Goal: Download file/media

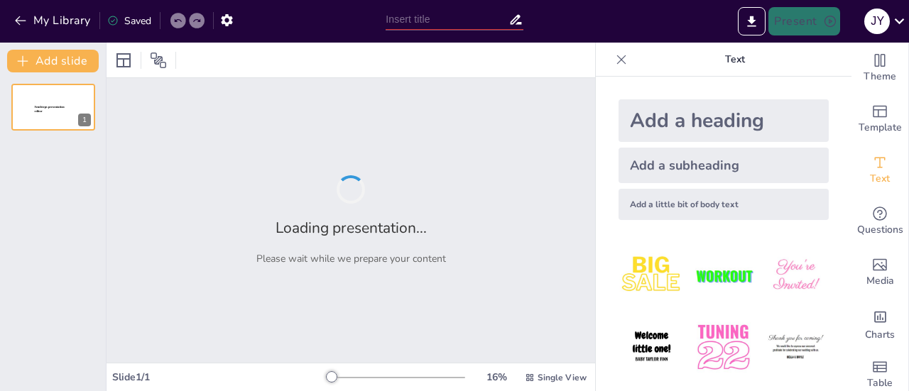
type input "Streamlining the Professional Audit Program: Training and Preparation"
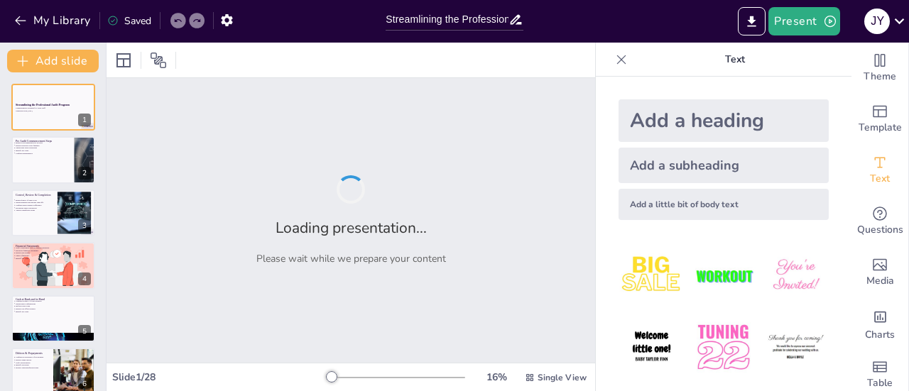
checkbox input "true"
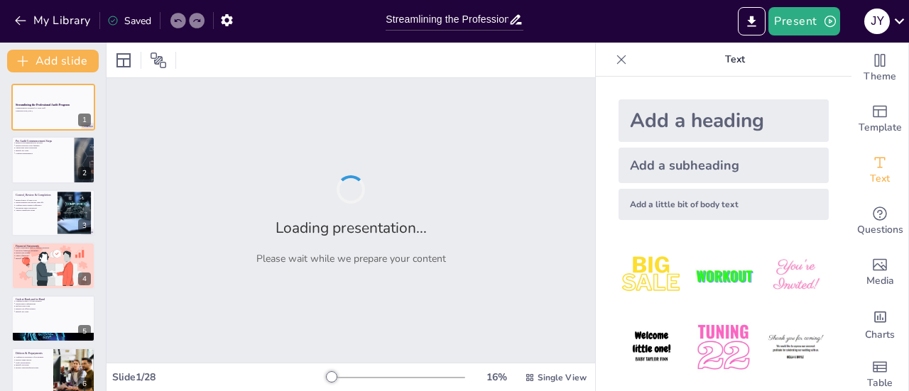
checkbox input "true"
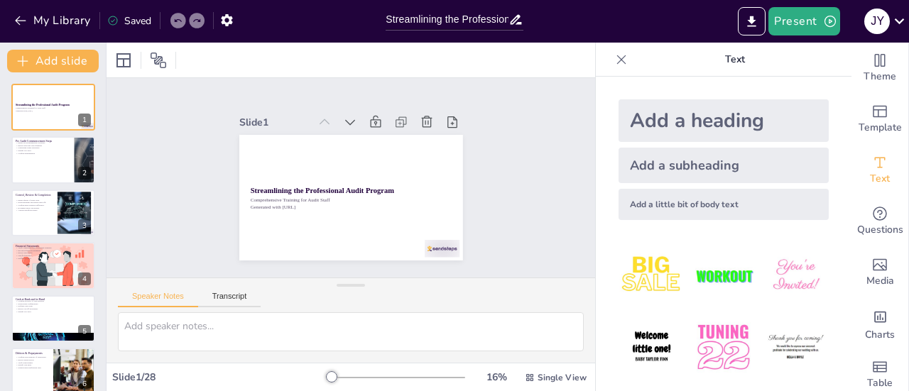
checkbox input "true"
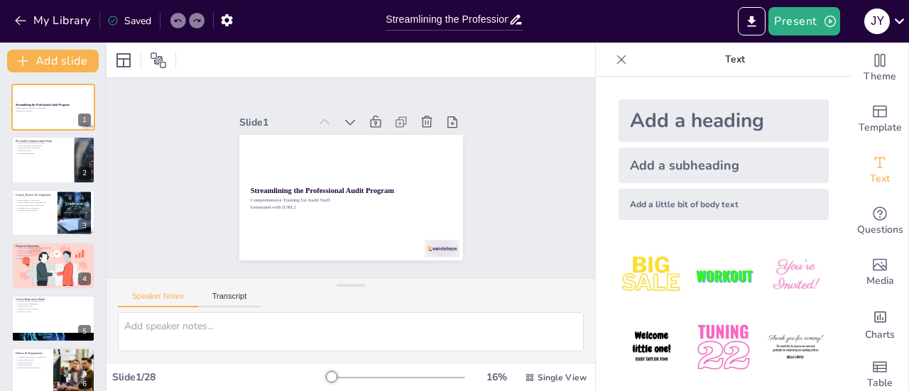
checkbox input "true"
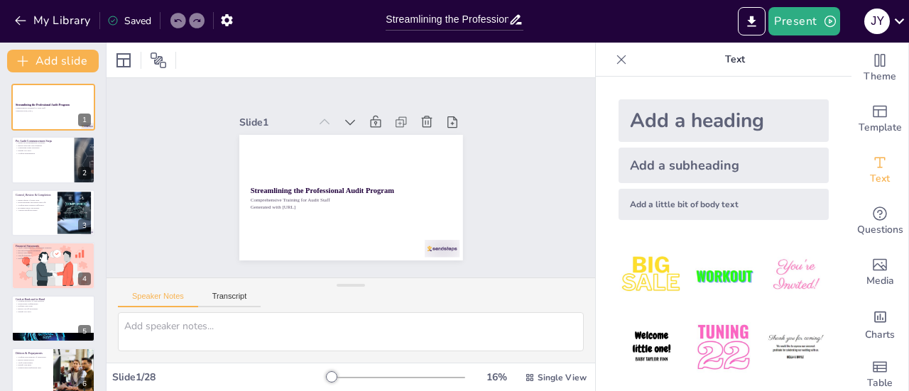
checkbox input "true"
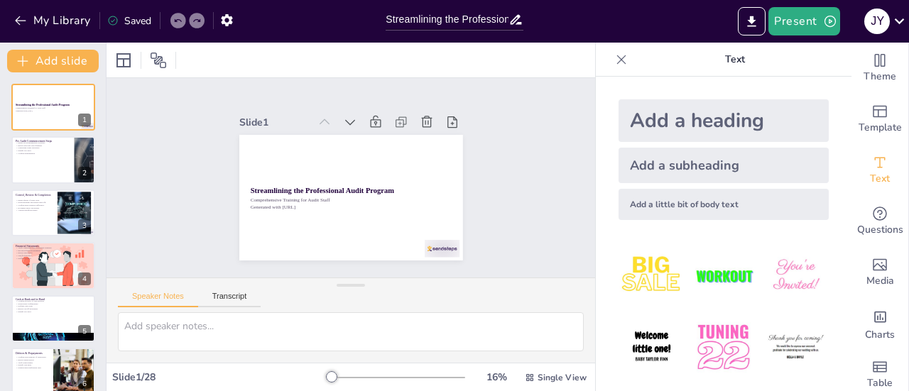
checkbox input "true"
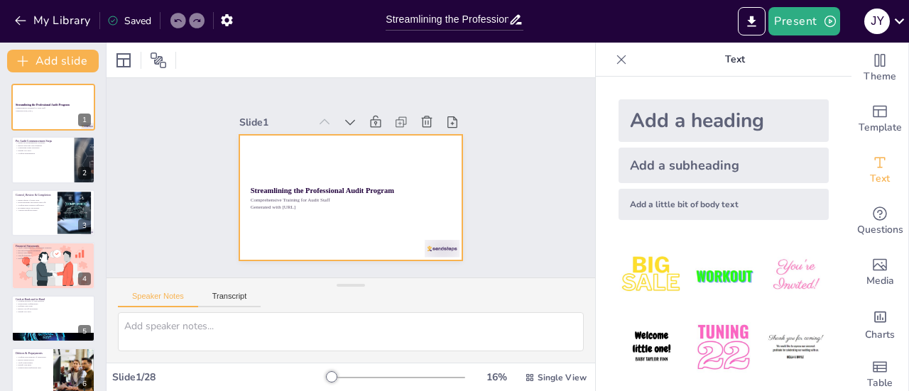
checkbox input "true"
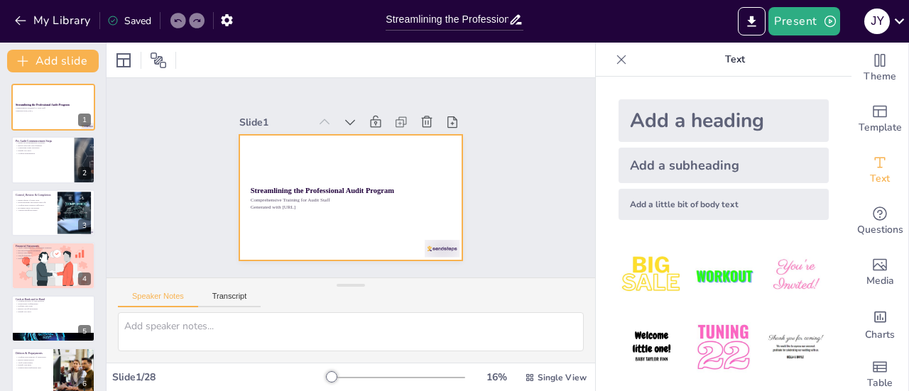
checkbox input "true"
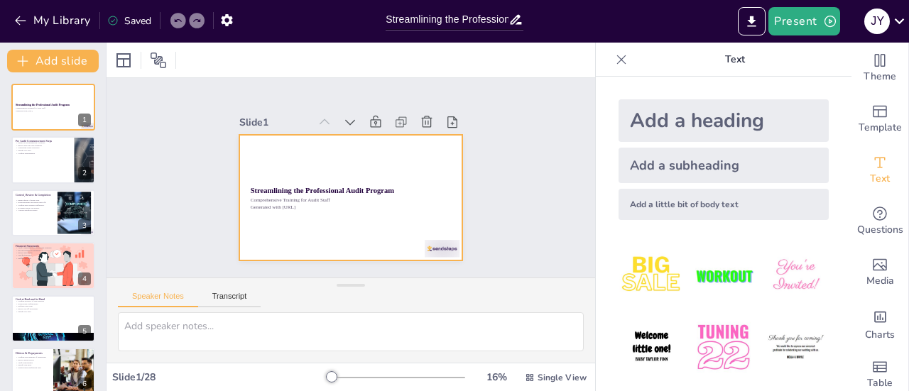
checkbox input "true"
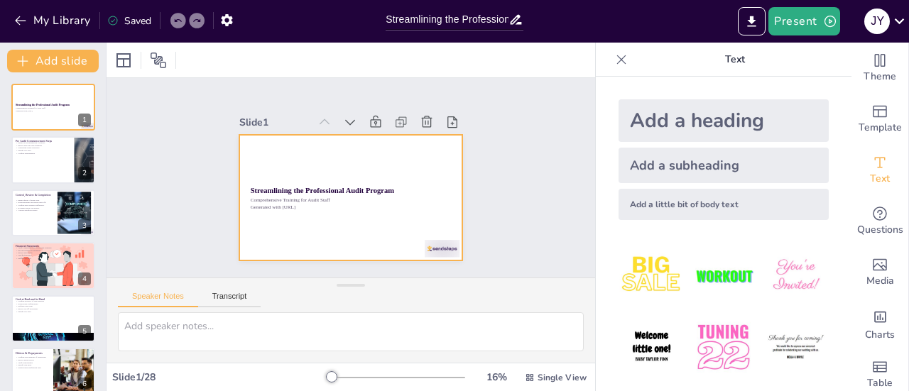
checkbox input "true"
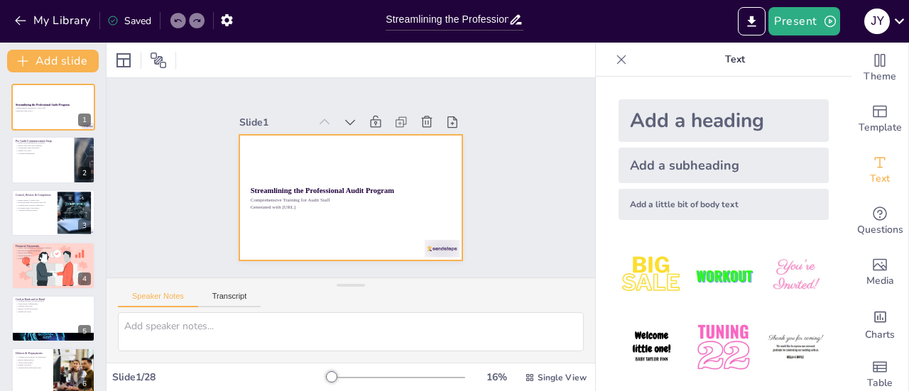
checkbox input "true"
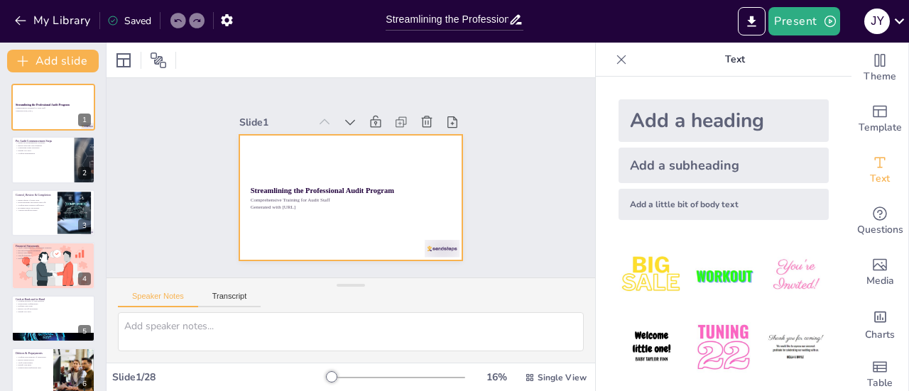
checkbox input "true"
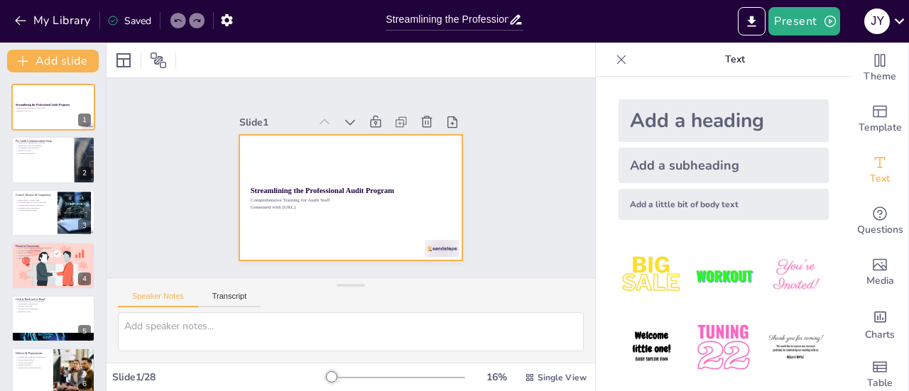
checkbox input "true"
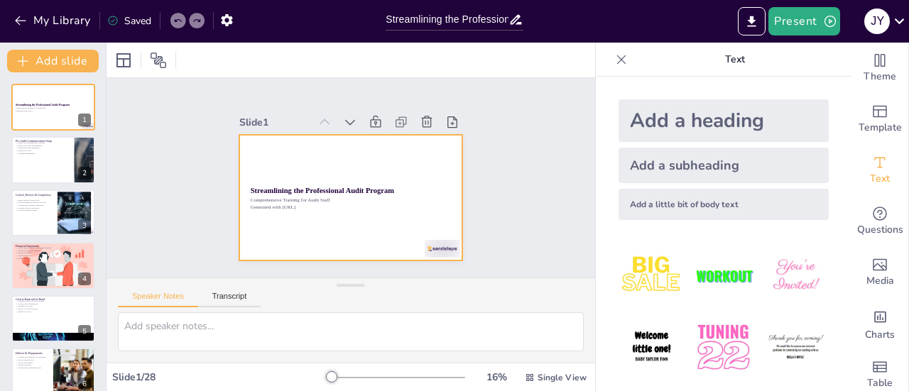
checkbox input "true"
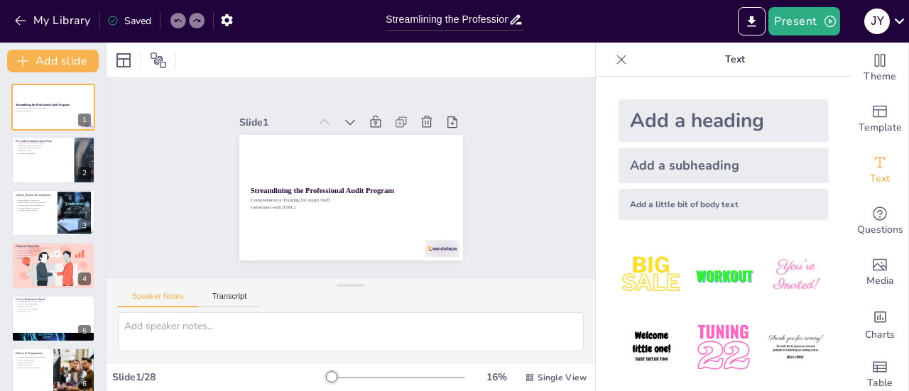
checkbox input "true"
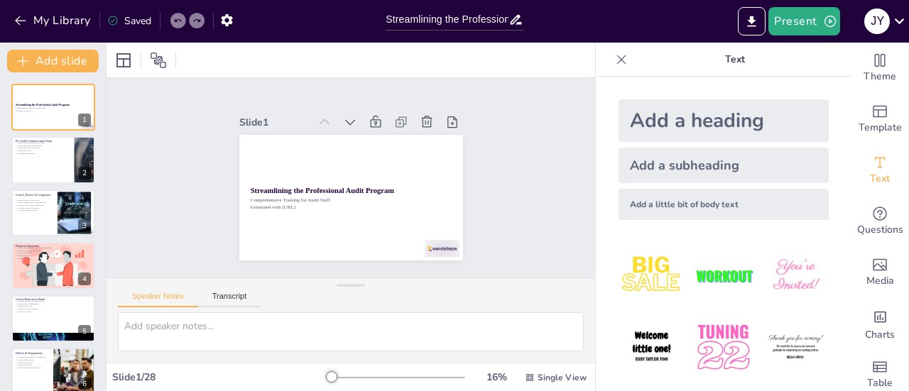
checkbox input "true"
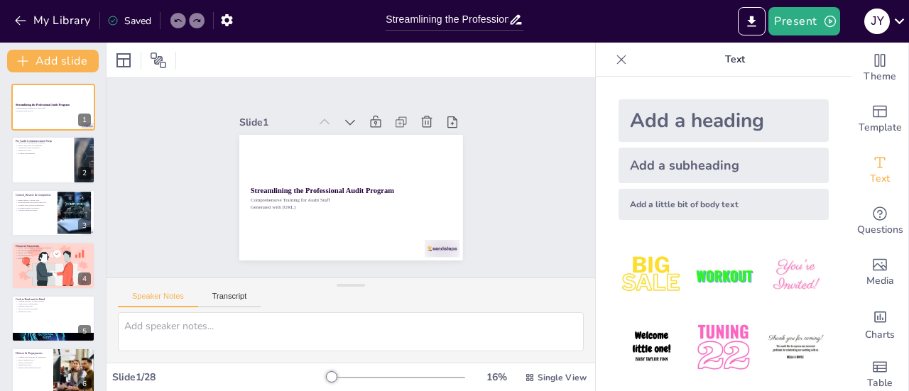
checkbox input "true"
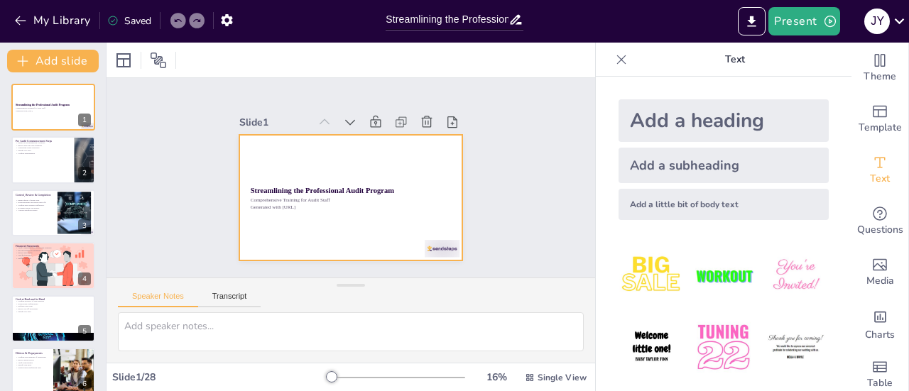
checkbox input "true"
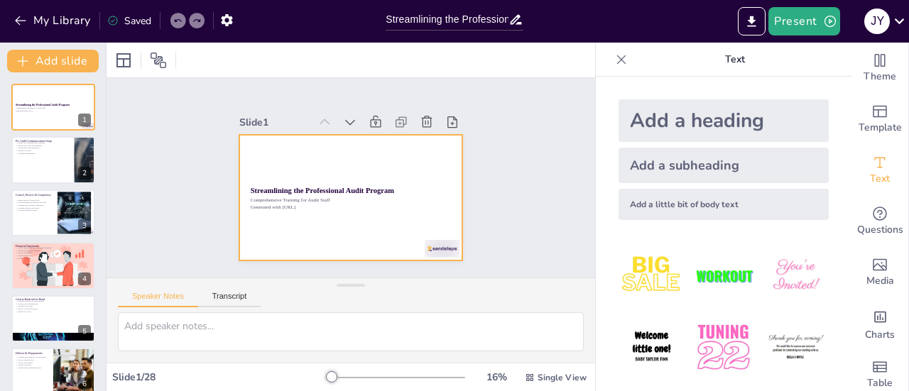
checkbox input "true"
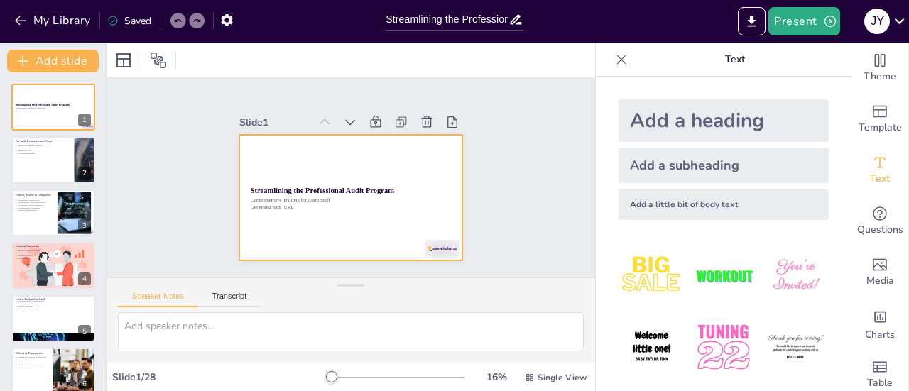
checkbox input "true"
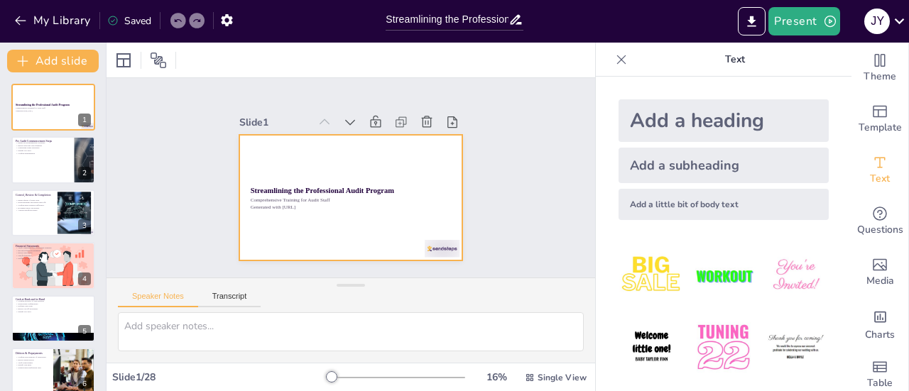
checkbox input "true"
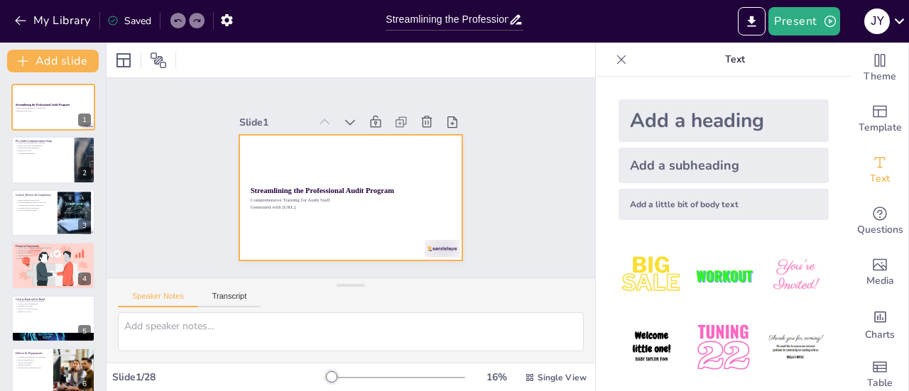
checkbox input "true"
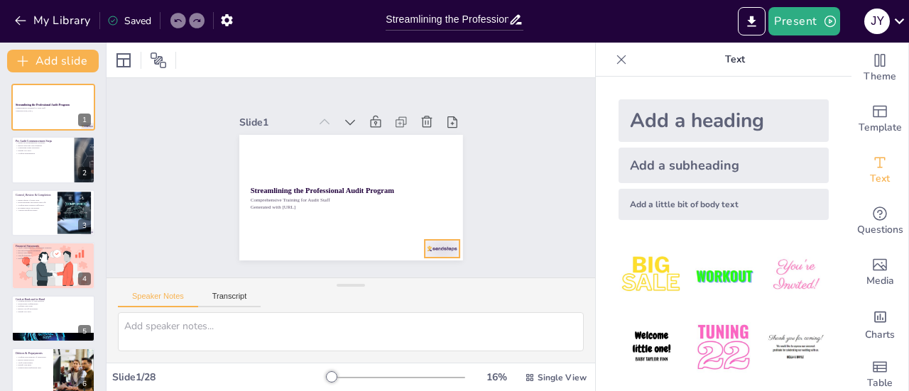
checkbox input "true"
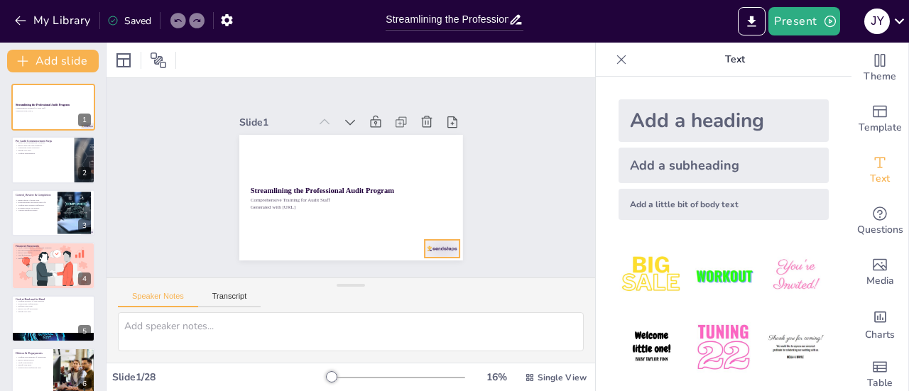
checkbox input "true"
click at [354, 341] on textarea at bounding box center [351, 332] width 466 height 39
checkbox input "true"
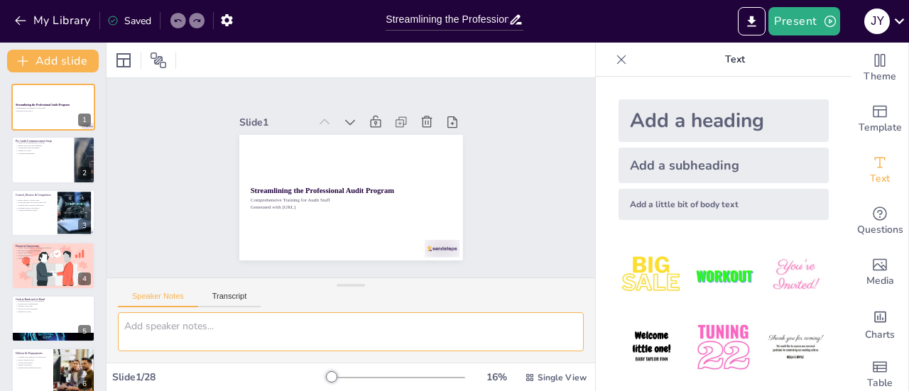
checkbox input "true"
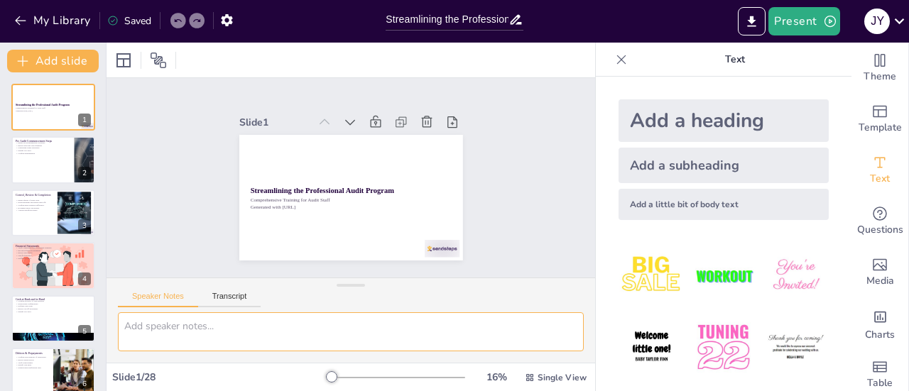
checkbox input "true"
click at [234, 296] on button "Transcript" at bounding box center [229, 300] width 63 height 16
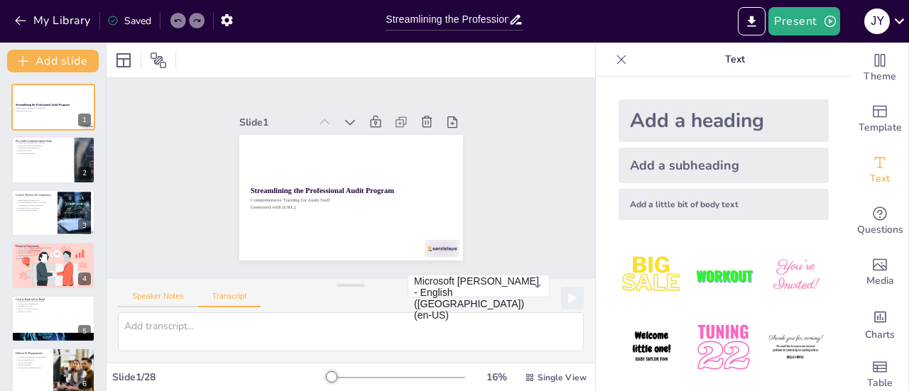
click at [161, 293] on button "Speaker Notes" at bounding box center [158, 300] width 80 height 16
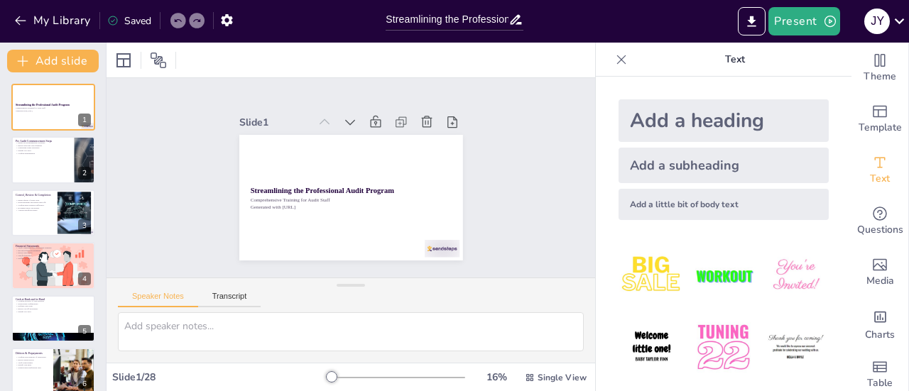
checkbox input "true"
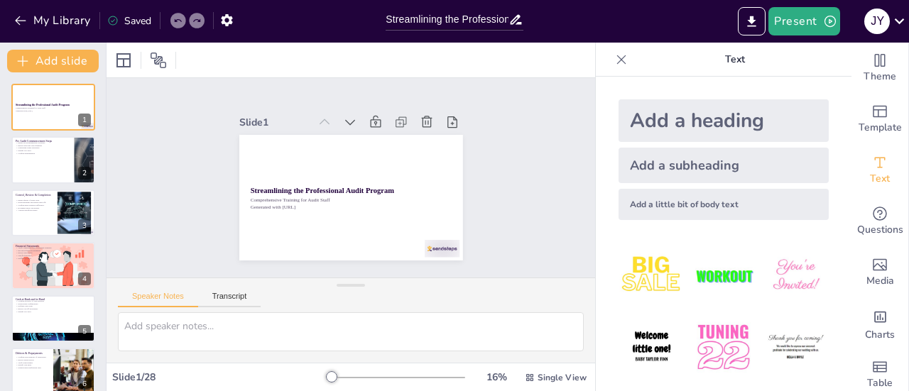
checkbox input "true"
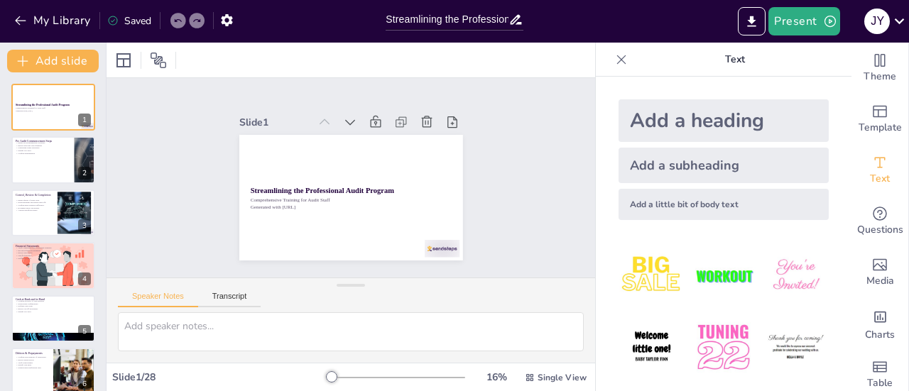
checkbox input "true"
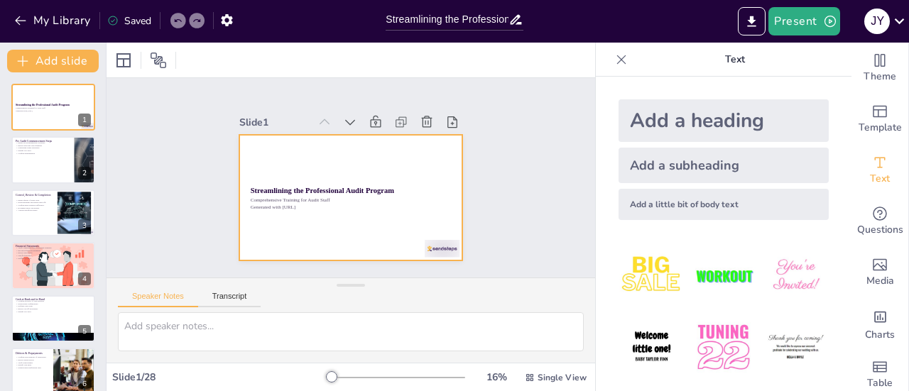
checkbox input "true"
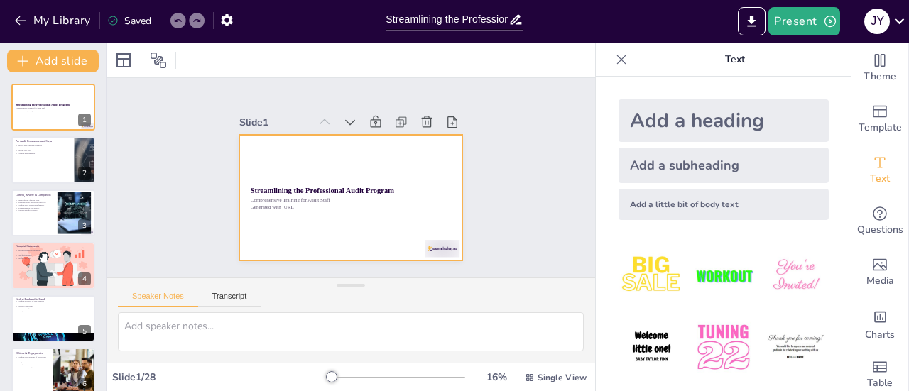
checkbox input "true"
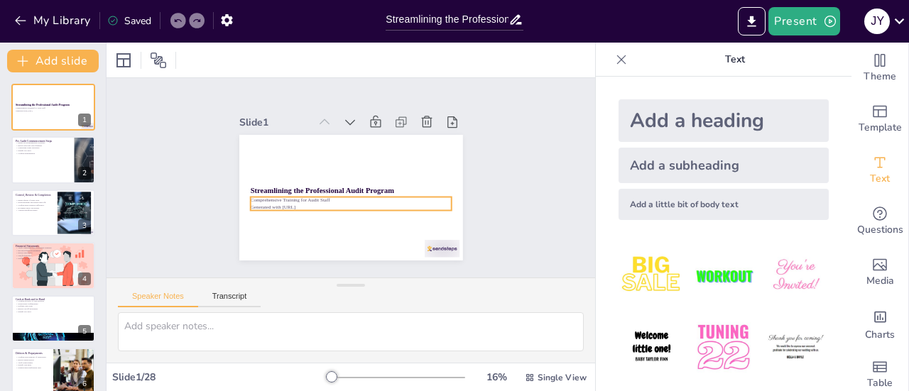
checkbox input "true"
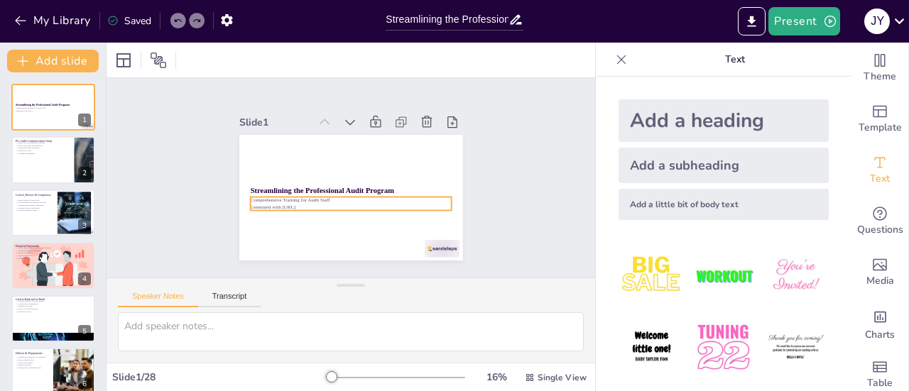
checkbox input "true"
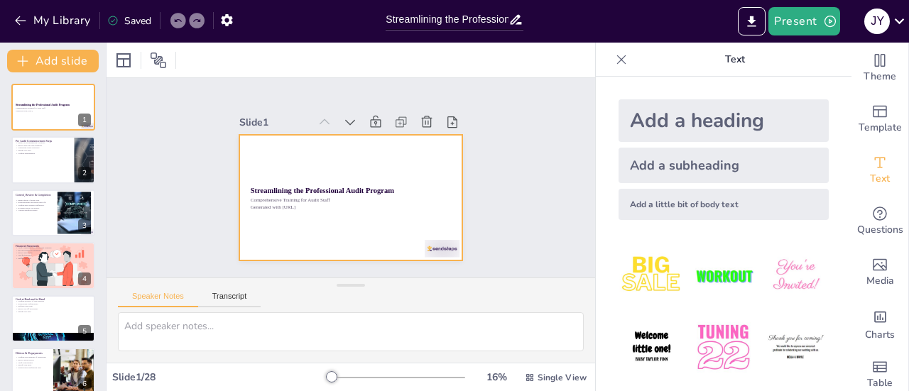
checkbox input "true"
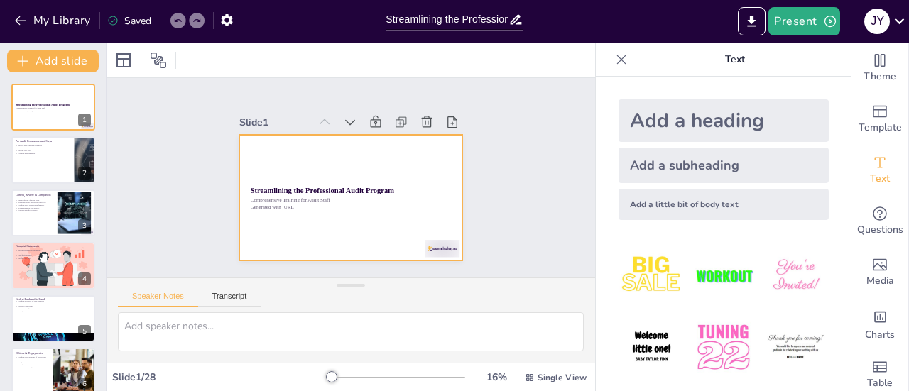
checkbox input "true"
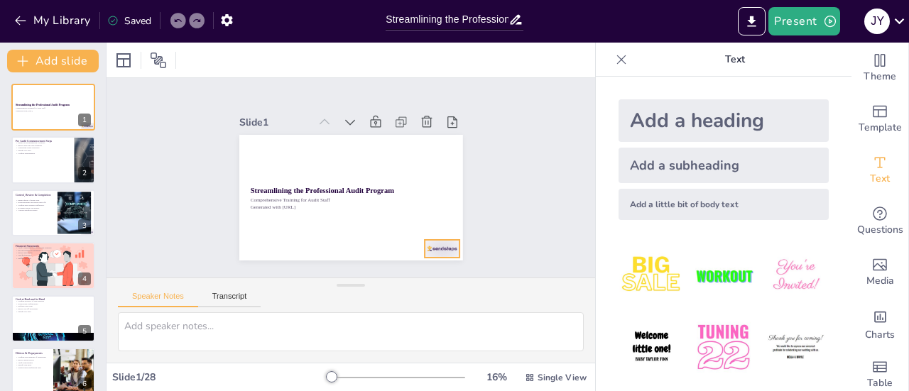
checkbox input "true"
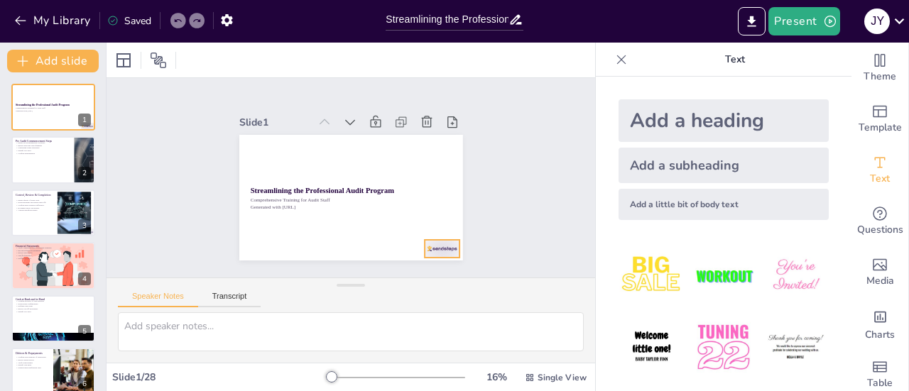
checkbox input "true"
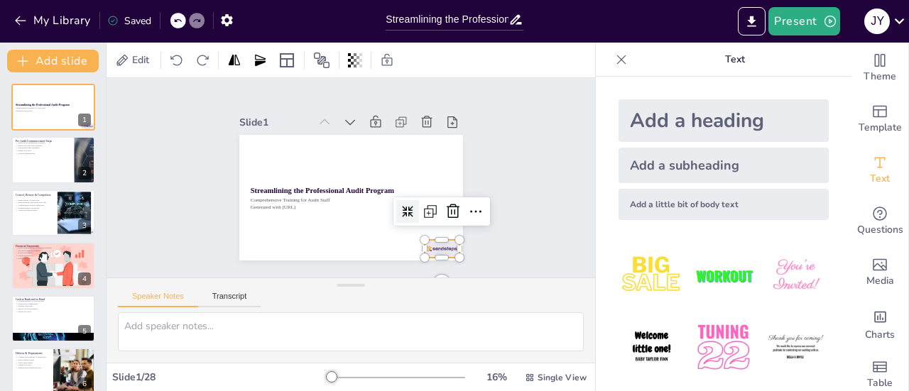
click at [425, 246] on div at bounding box center [442, 249] width 35 height 18
checkbox input "true"
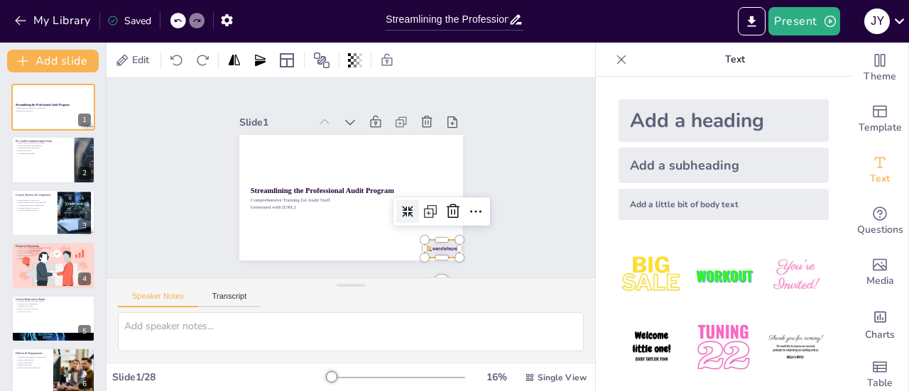
checkbox input "true"
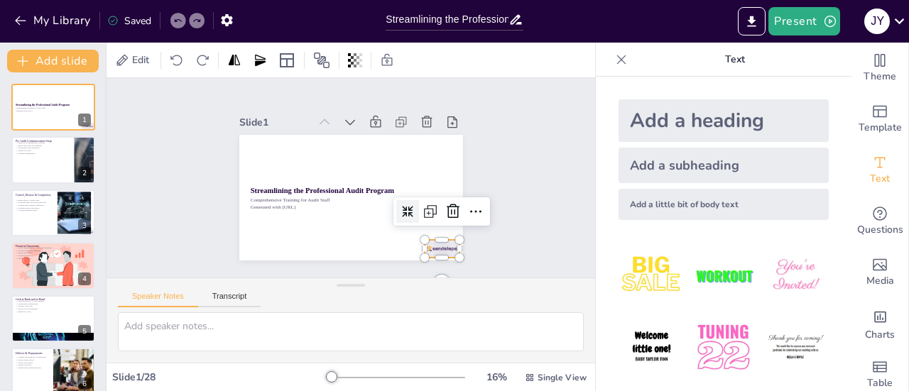
checkbox input "true"
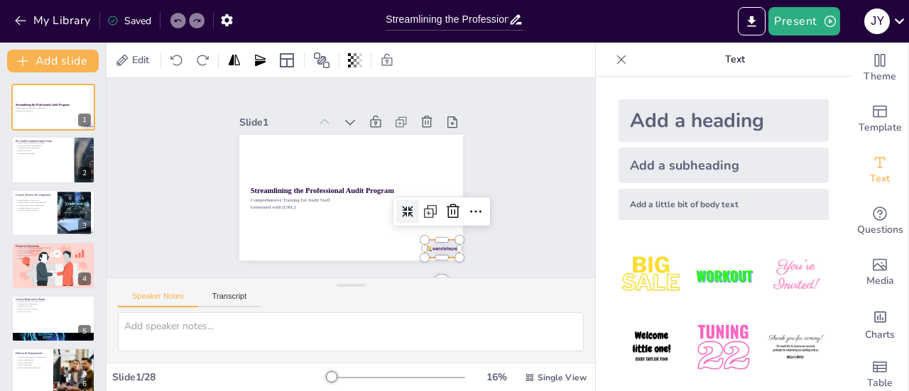
checkbox input "true"
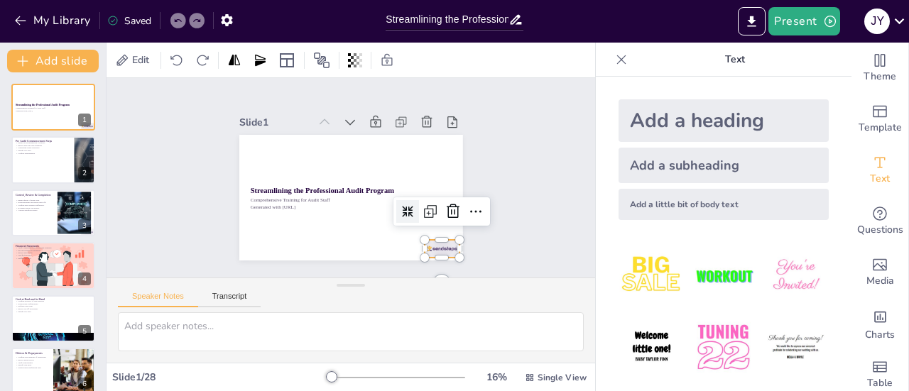
checkbox input "true"
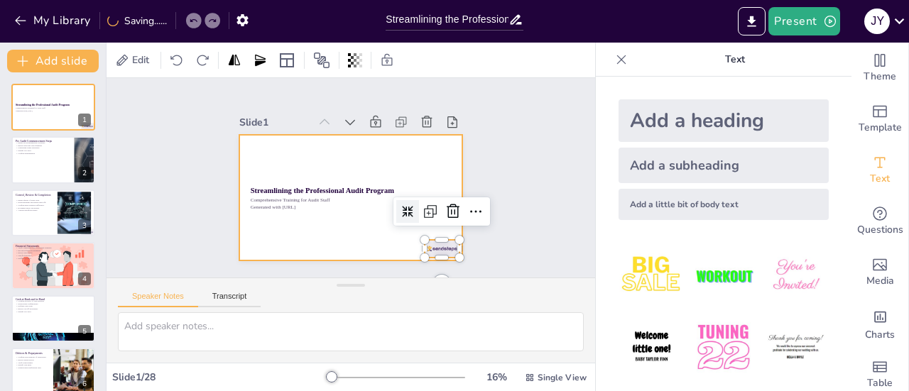
checkbox input "true"
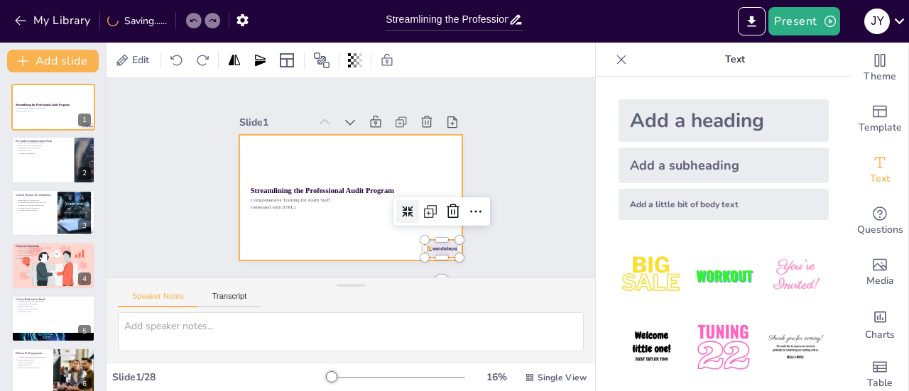
checkbox input "true"
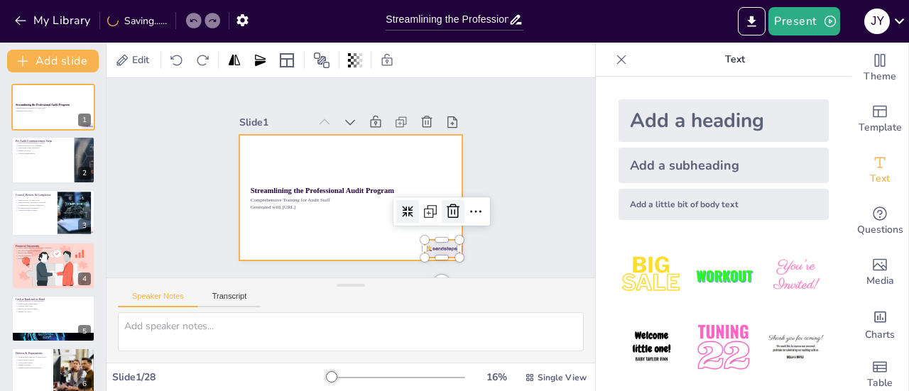
checkbox input "true"
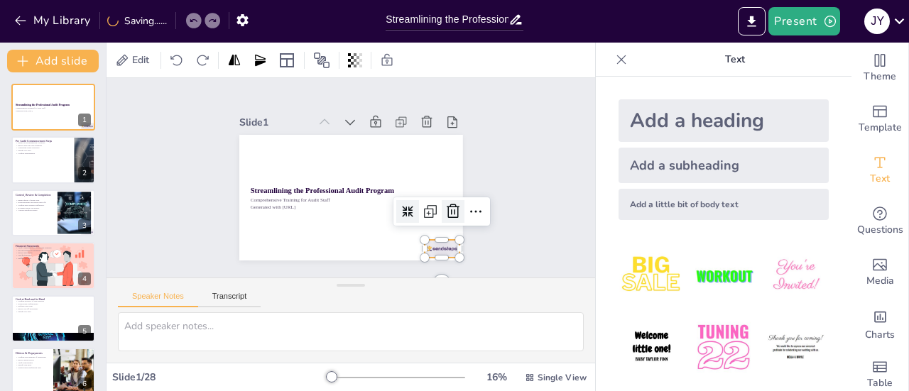
click at [443, 213] on icon at bounding box center [449, 222] width 18 height 18
checkbox input "true"
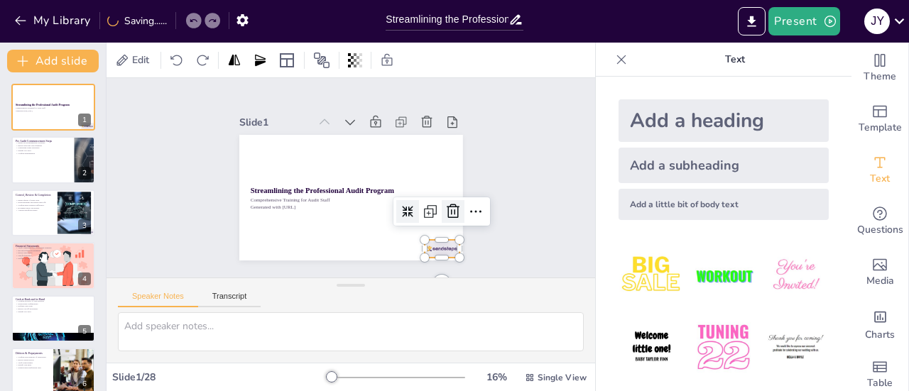
checkbox input "true"
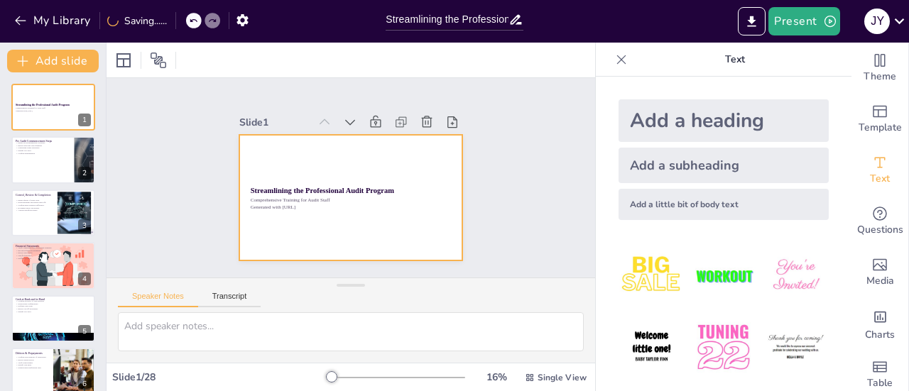
checkbox input "true"
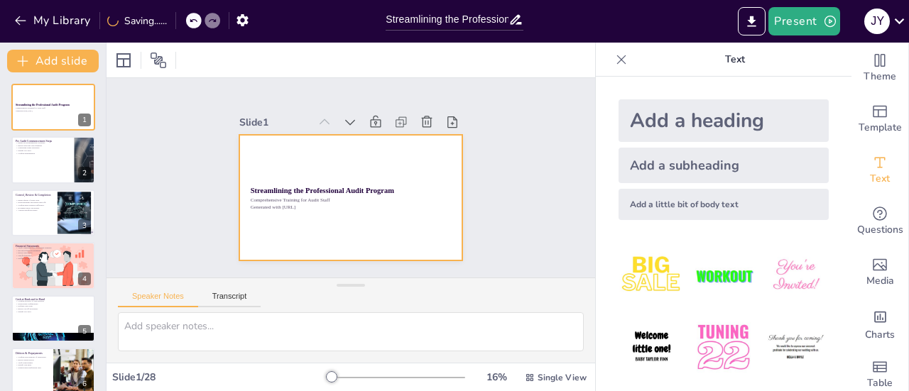
checkbox input "true"
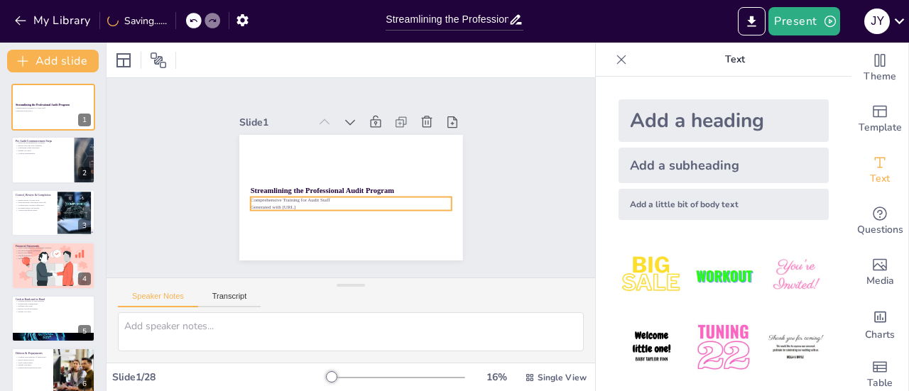
click at [266, 204] on p "Generated with [URL]" at bounding box center [350, 207] width 201 height 7
click at [308, 210] on div at bounding box center [350, 215] width 201 height 11
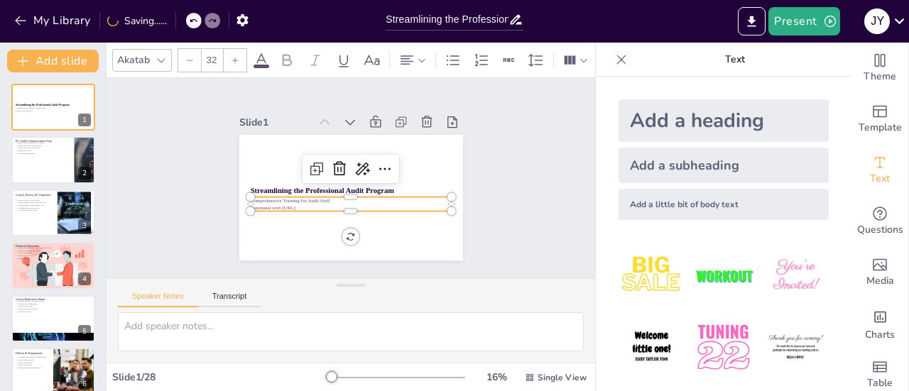
click at [317, 204] on p "Generated with [URL]" at bounding box center [350, 207] width 201 height 7
click at [314, 202] on p "Generated with [URL]" at bounding box center [338, 205] width 187 height 88
click at [150, 92] on div "Slide 1 Streamlining the Professional Audit Program Comprehensive Training for …" at bounding box center [351, 178] width 489 height 200
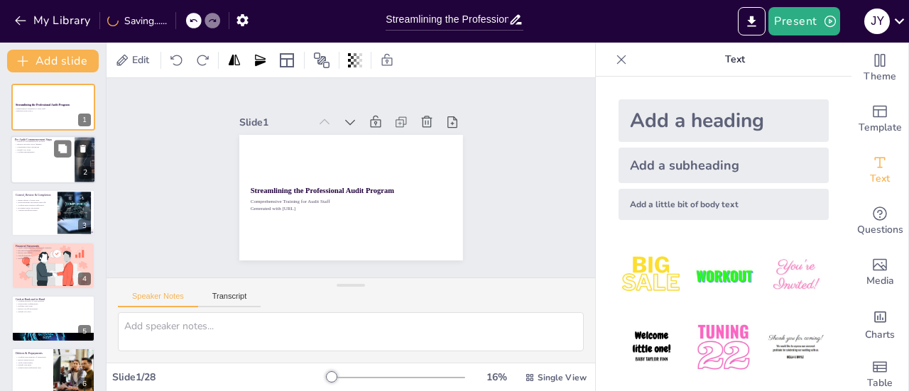
click at [46, 155] on div at bounding box center [53, 160] width 85 height 48
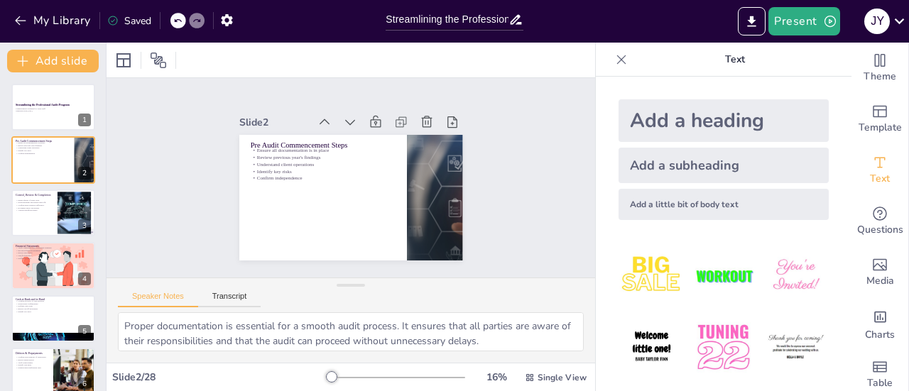
click at [36, 223] on div at bounding box center [53, 213] width 85 height 48
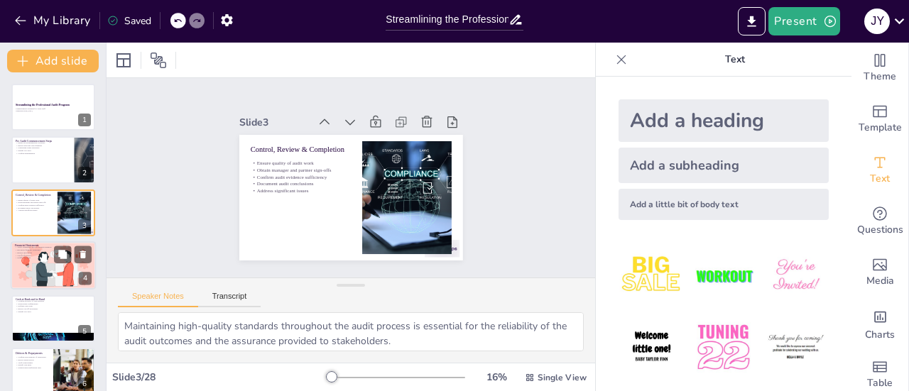
click at [21, 286] on div at bounding box center [54, 265] width 100 height 48
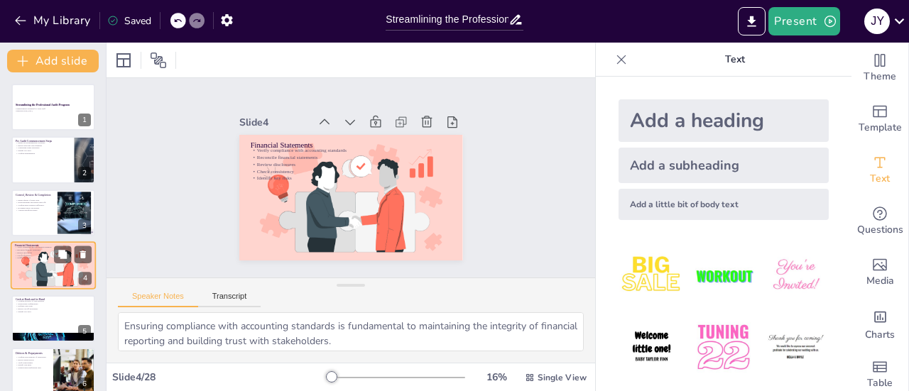
scroll to position [34, 0]
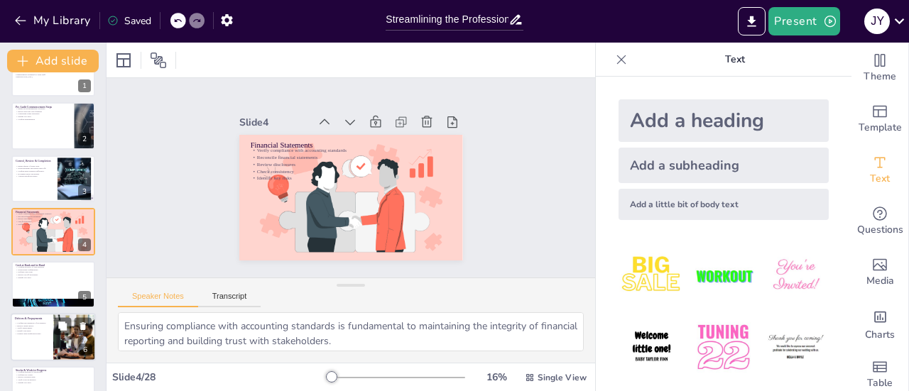
click at [48, 330] on p "Identify bad debts" at bounding box center [32, 331] width 34 height 3
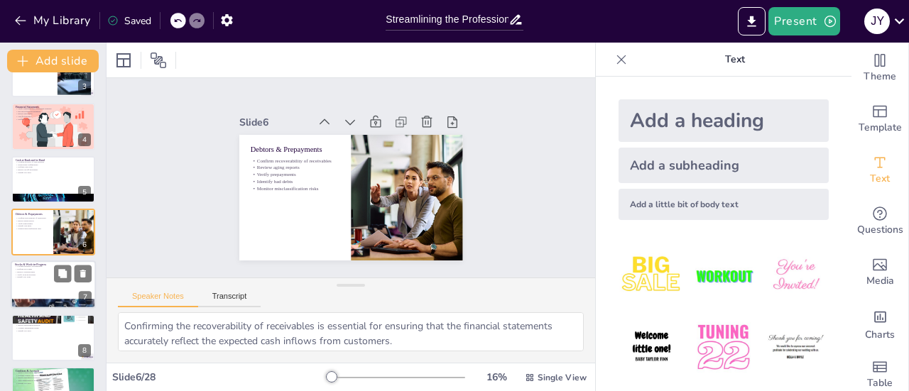
click at [21, 286] on div at bounding box center [53, 285] width 85 height 48
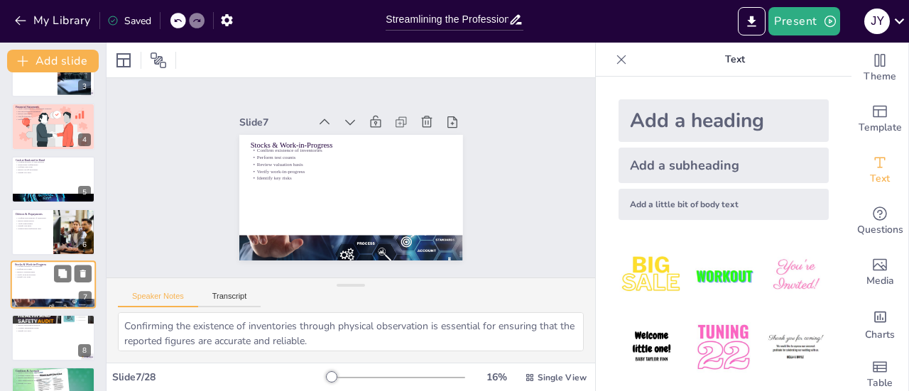
scroll to position [192, 0]
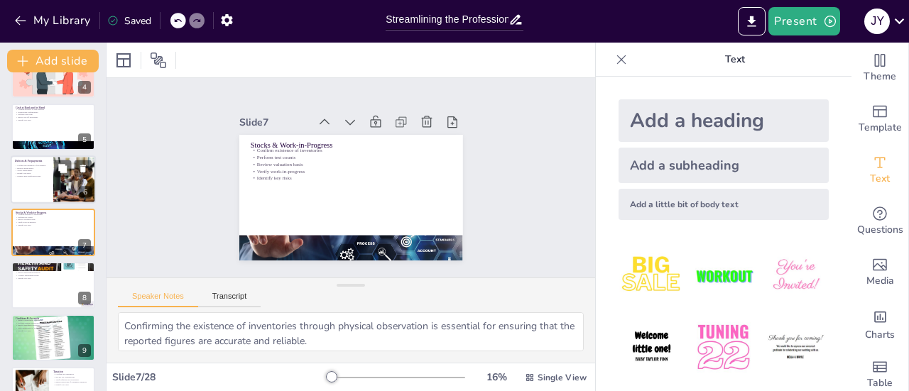
click at [26, 178] on div at bounding box center [53, 180] width 85 height 48
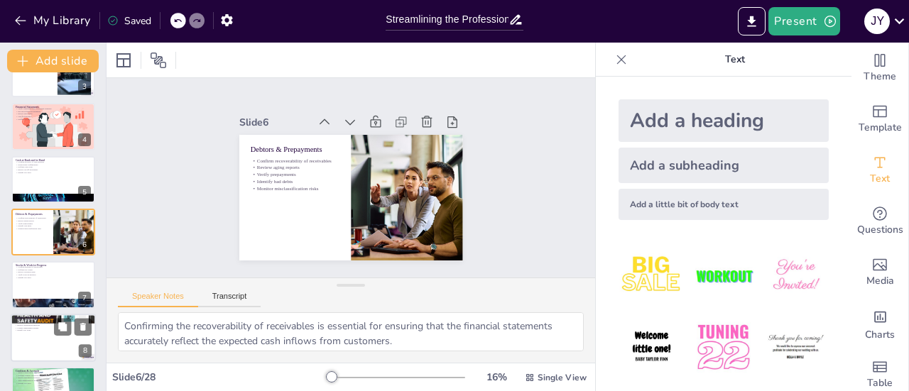
click at [40, 345] on div at bounding box center [53, 338] width 85 height 48
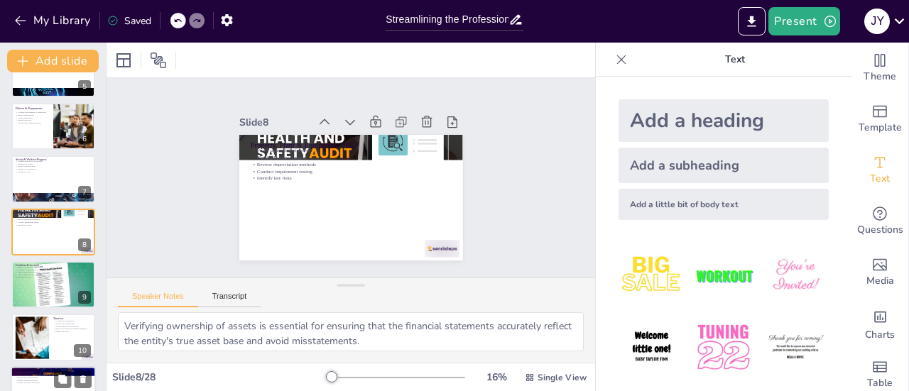
click at [38, 374] on p "Discuss litigations with management" at bounding box center [53, 375] width 77 height 3
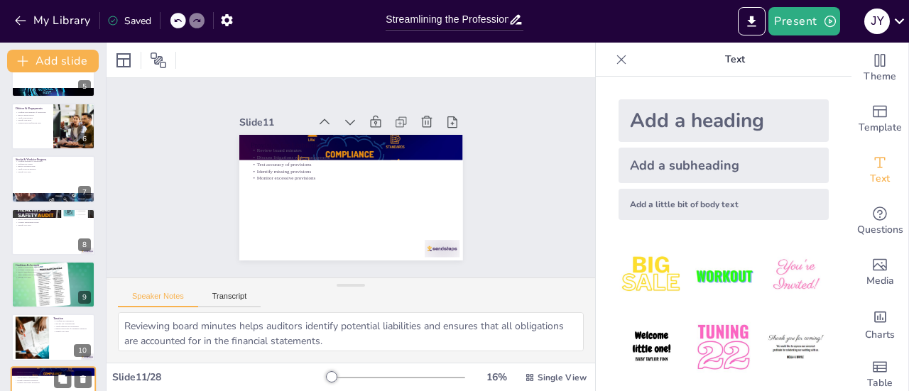
scroll to position [403, 0]
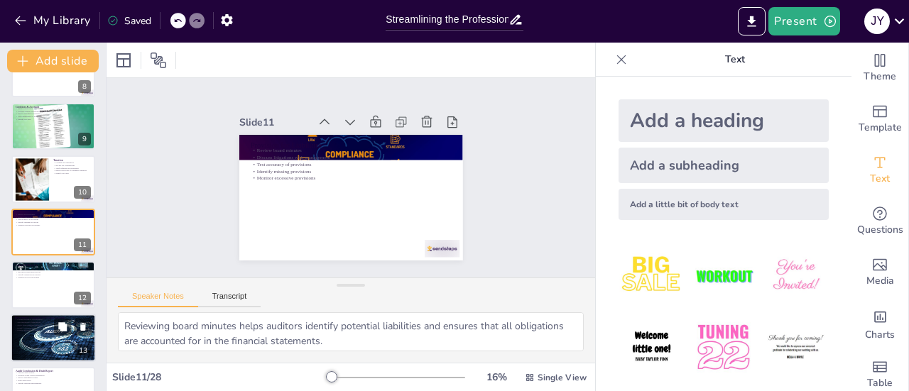
click at [43, 340] on div at bounding box center [53, 338] width 96 height 48
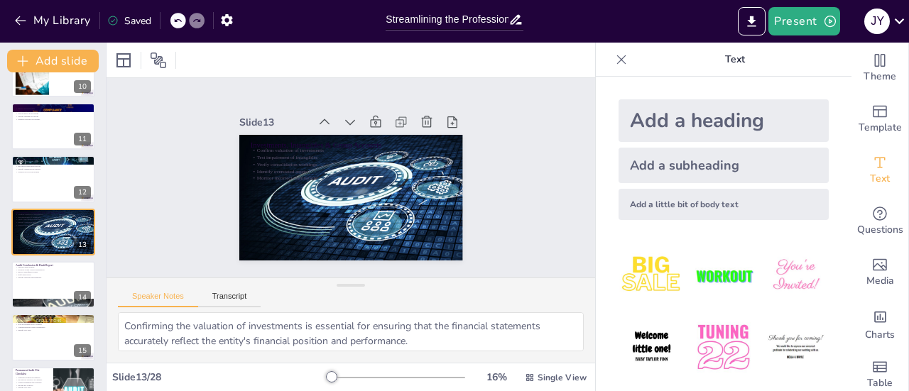
click at [656, 61] on p "Text" at bounding box center [735, 60] width 205 height 34
click at [63, 328] on icon at bounding box center [62, 326] width 9 height 9
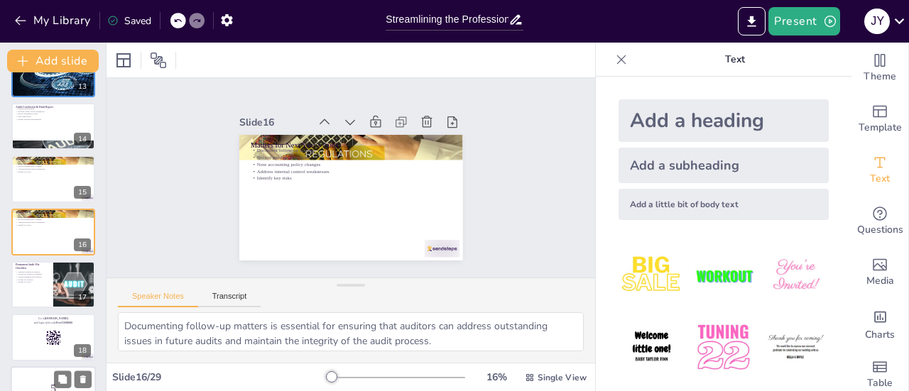
click at [52, 371] on div at bounding box center [53, 391] width 85 height 48
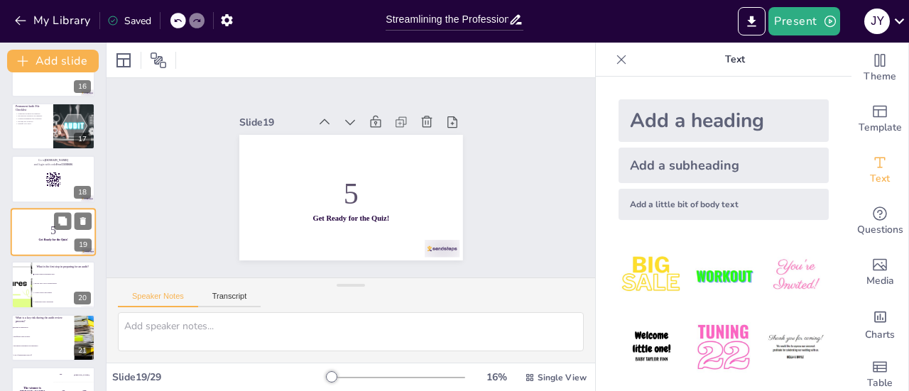
click at [52, 371] on div "The winner is [PERSON_NAME]" at bounding box center [32, 390] width 42 height 47
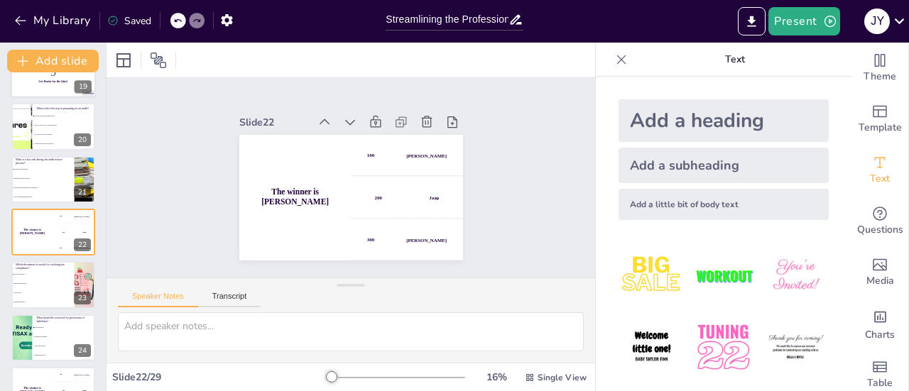
click at [52, 371] on div "The winner is [PERSON_NAME]" at bounding box center [32, 390] width 42 height 47
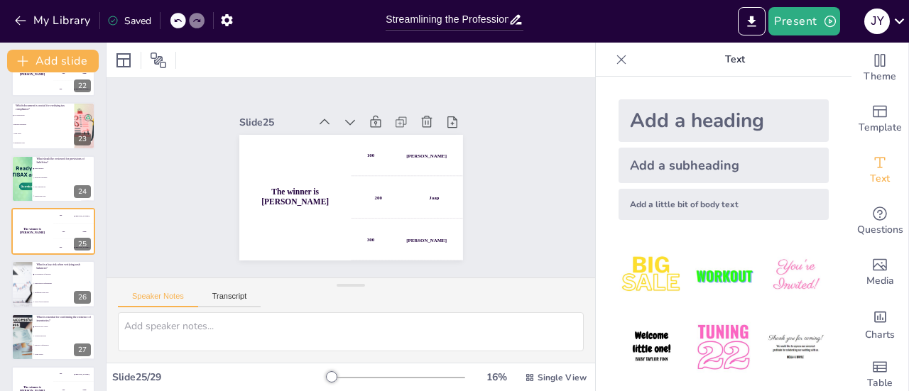
click at [52, 371] on div "The winner is [PERSON_NAME]" at bounding box center [32, 390] width 42 height 47
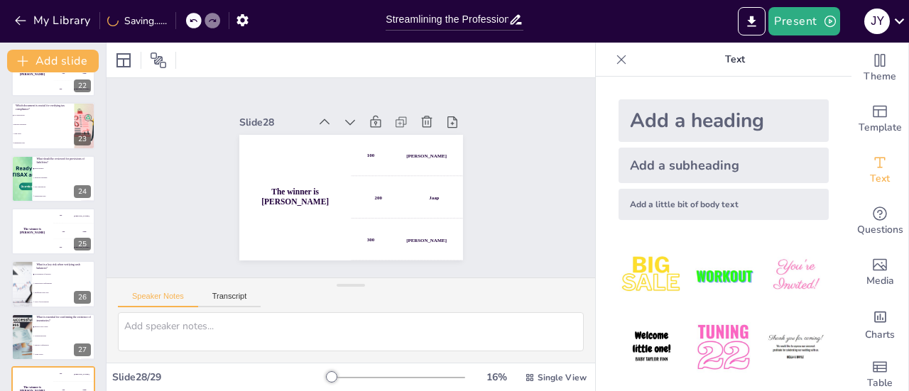
scroll to position [1230, 0]
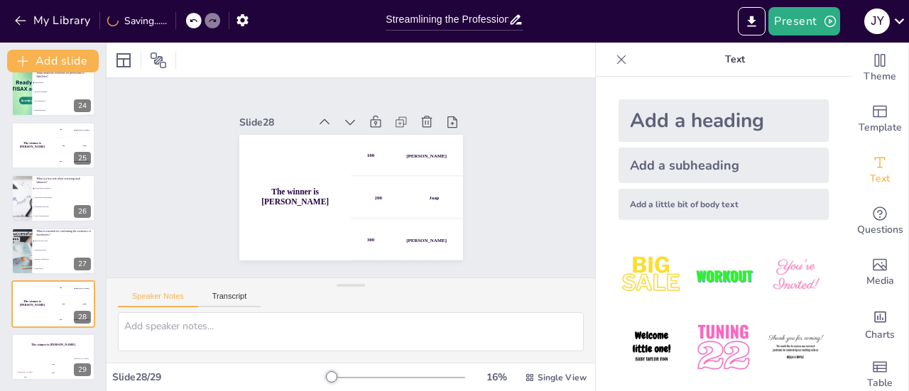
click at [52, 371] on div "200" at bounding box center [54, 373] width 28 height 16
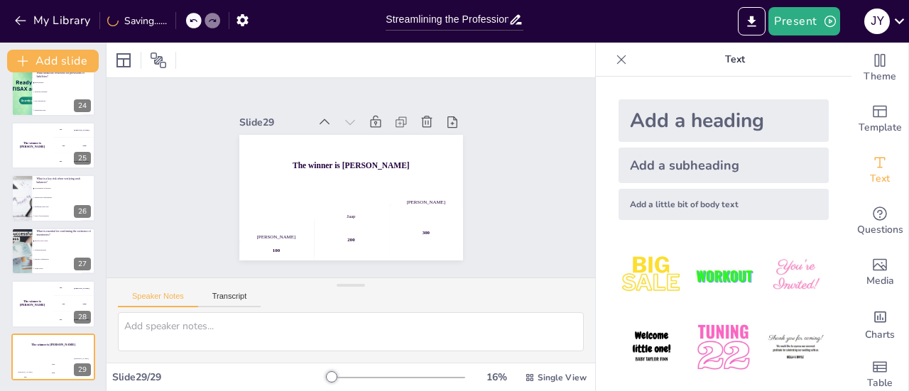
click at [52, 371] on div "200" at bounding box center [54, 373] width 28 height 16
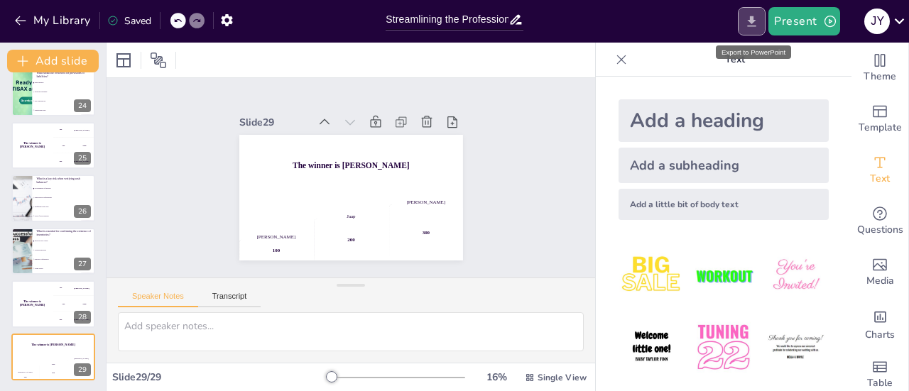
click at [743, 13] on button "Export to PowerPoint" at bounding box center [752, 21] width 28 height 28
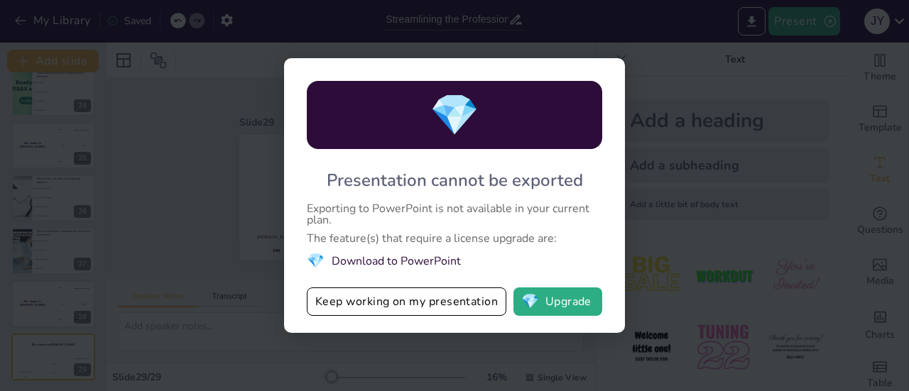
click at [381, 258] on li "💎 Download to PowerPoint" at bounding box center [454, 260] width 295 height 19
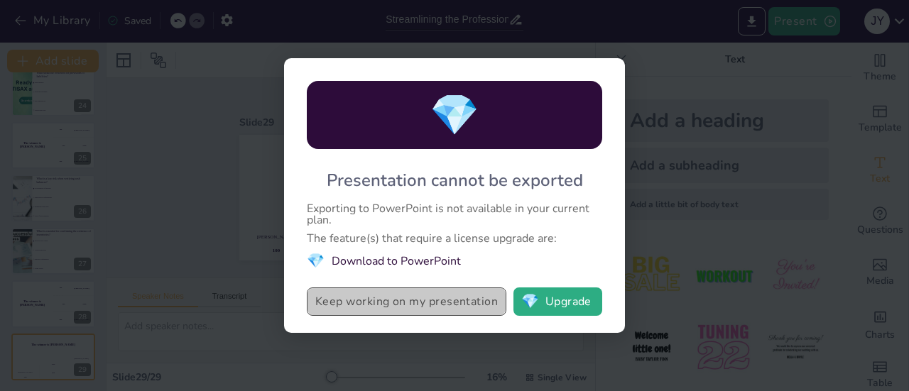
click at [372, 302] on button "Keep working on my presentation" at bounding box center [407, 302] width 200 height 28
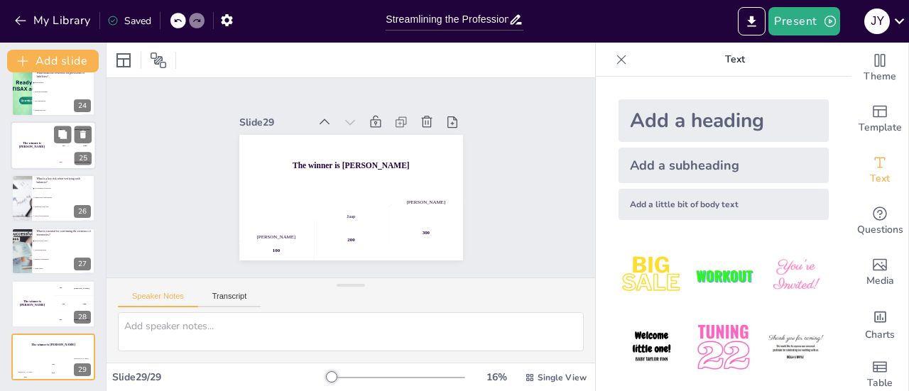
click at [33, 129] on div "The winner is [PERSON_NAME]" at bounding box center [32, 145] width 43 height 48
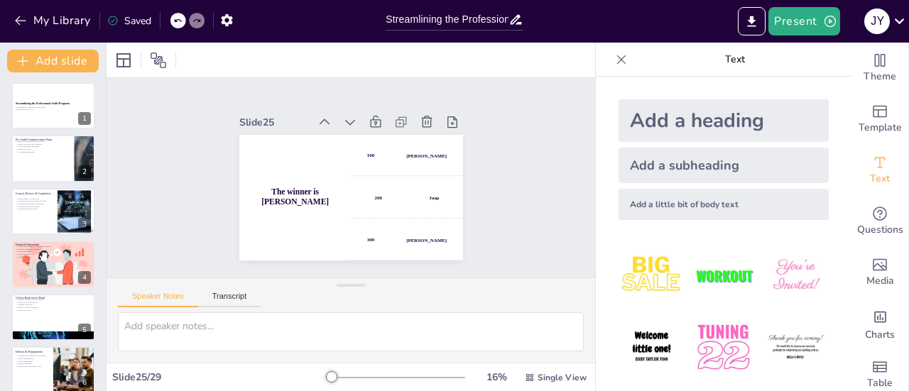
scroll to position [0, 0]
